Goal: Navigation & Orientation: Find specific page/section

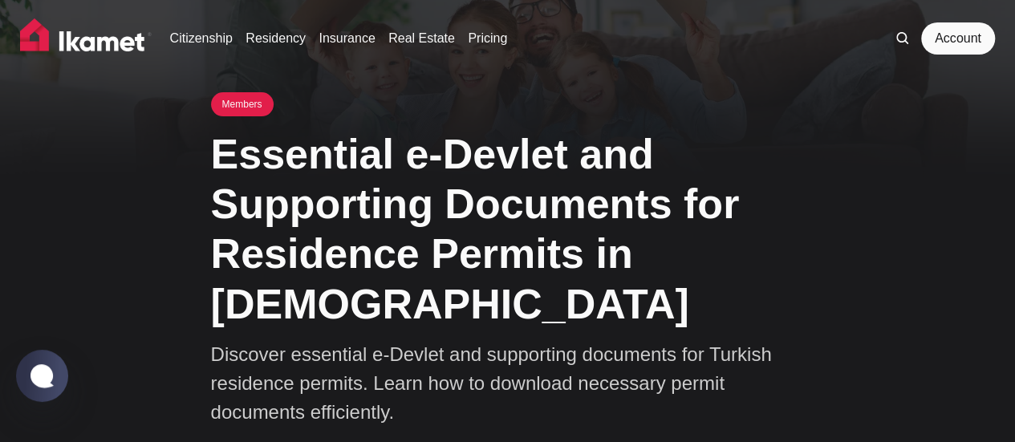
click at [124, 49] on img at bounding box center [86, 38] width 132 height 40
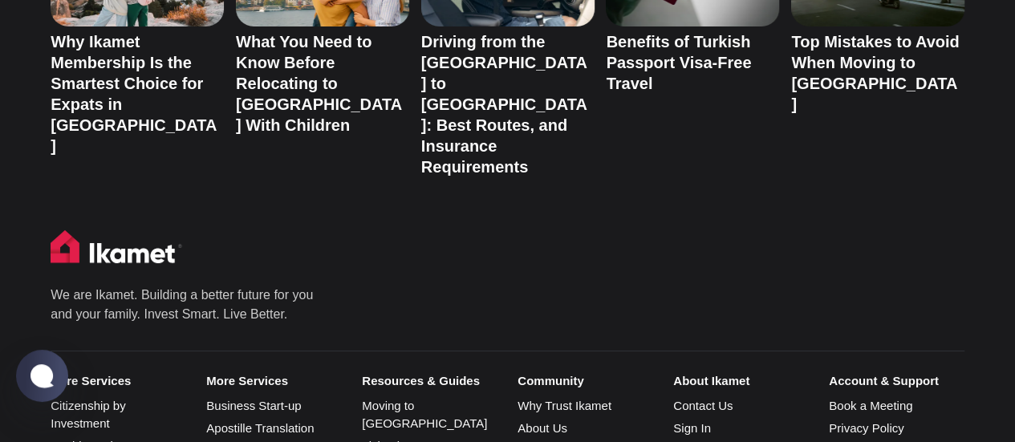
scroll to position [2999, 0]
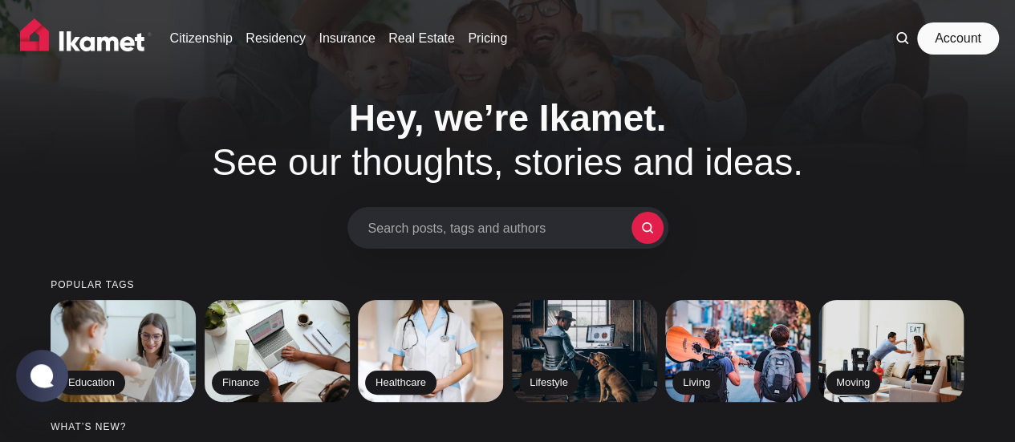
click at [932, 39] on link "Account" at bounding box center [958, 38] width 74 height 32
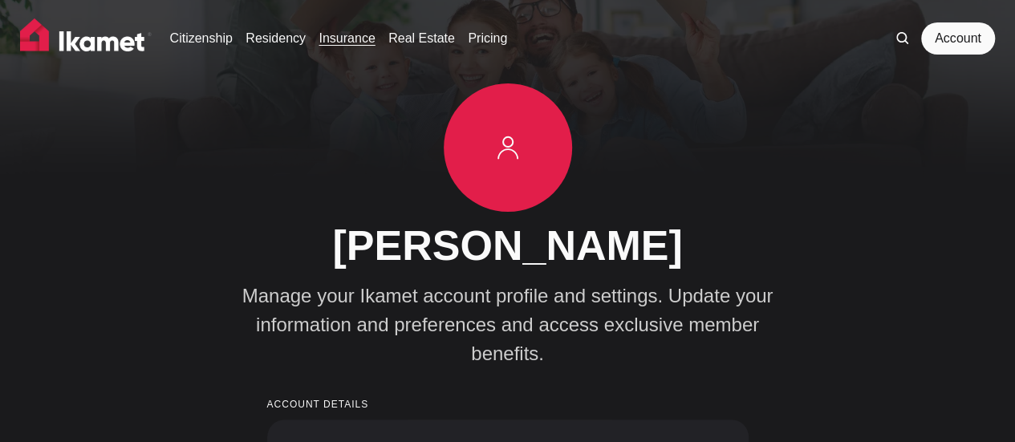
click at [371, 36] on link "Insurance" at bounding box center [347, 38] width 56 height 19
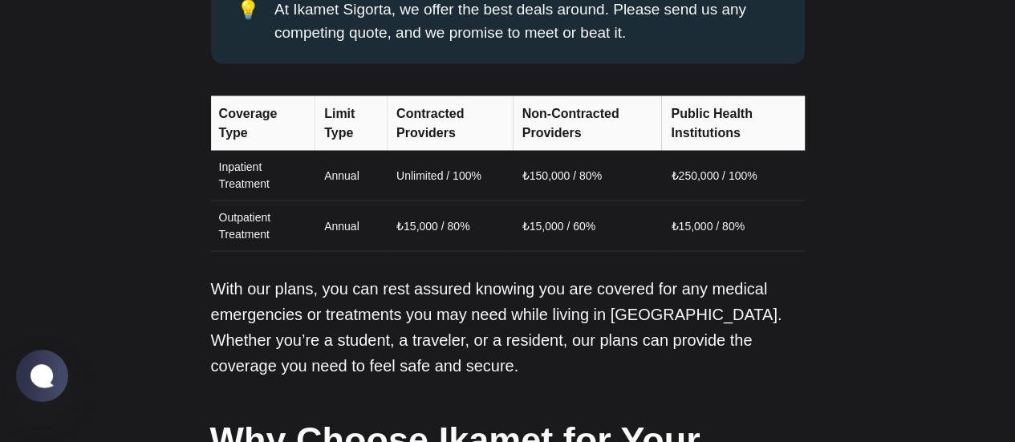
scroll to position [1432, 0]
